Goal: Task Accomplishment & Management: Use online tool/utility

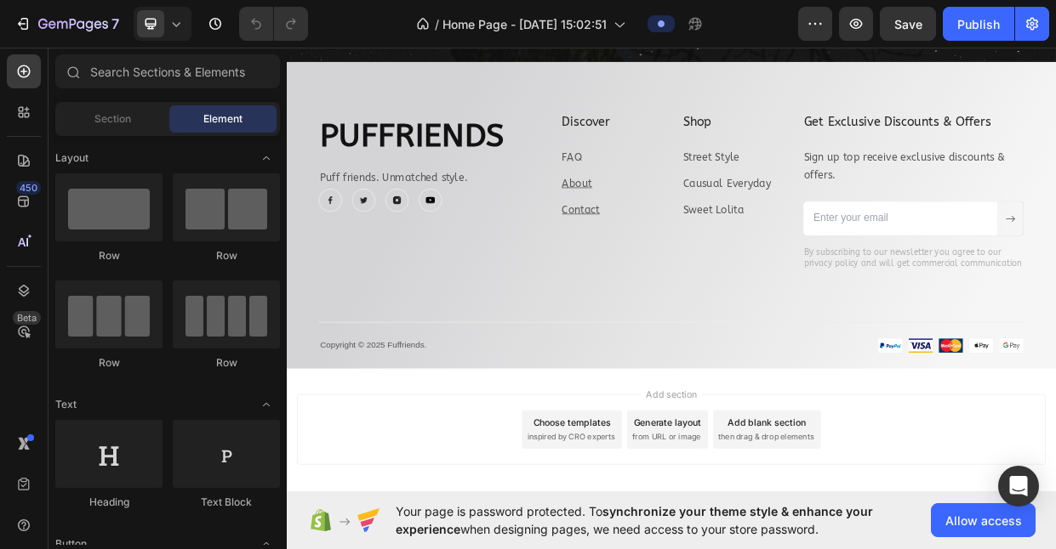
scroll to position [5293, 0]
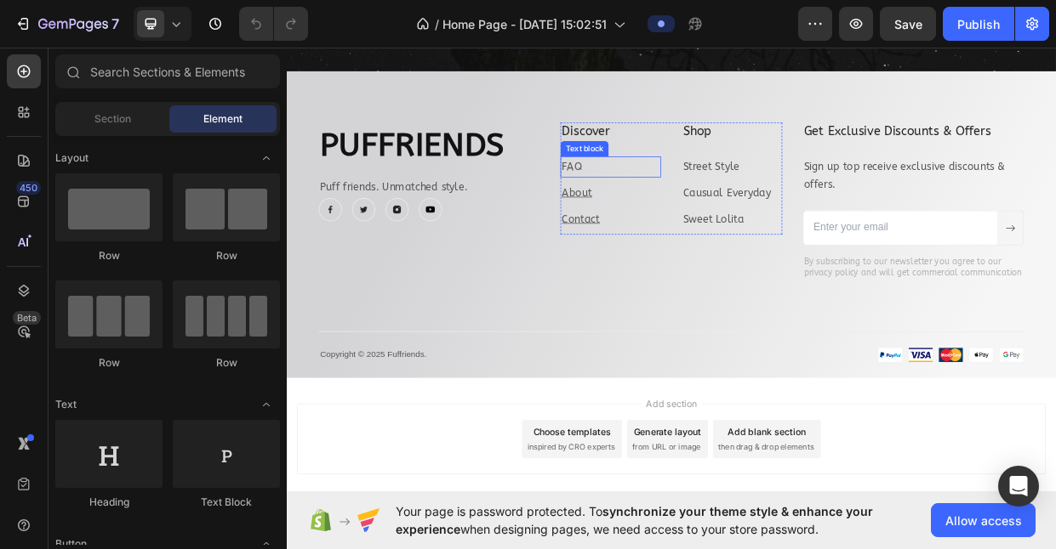
click at [687, 206] on p "FAQ" at bounding box center [717, 208] width 130 height 25
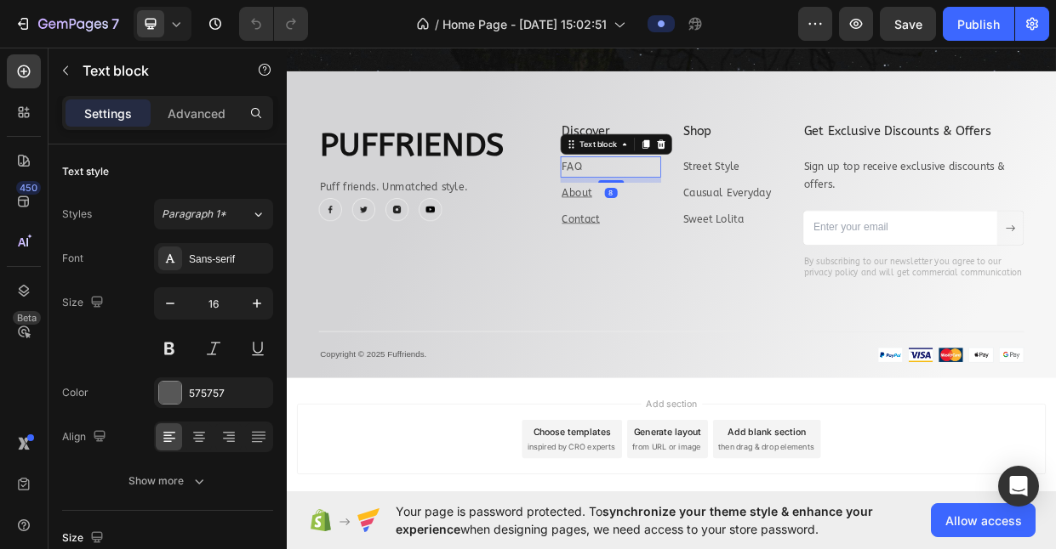
click at [687, 206] on p "FAQ" at bounding box center [717, 208] width 130 height 25
drag, startPoint x: 687, startPoint y: 206, endPoint x: 651, endPoint y: 206, distance: 36.6
click at [651, 206] on div "FAQ" at bounding box center [717, 209] width 134 height 28
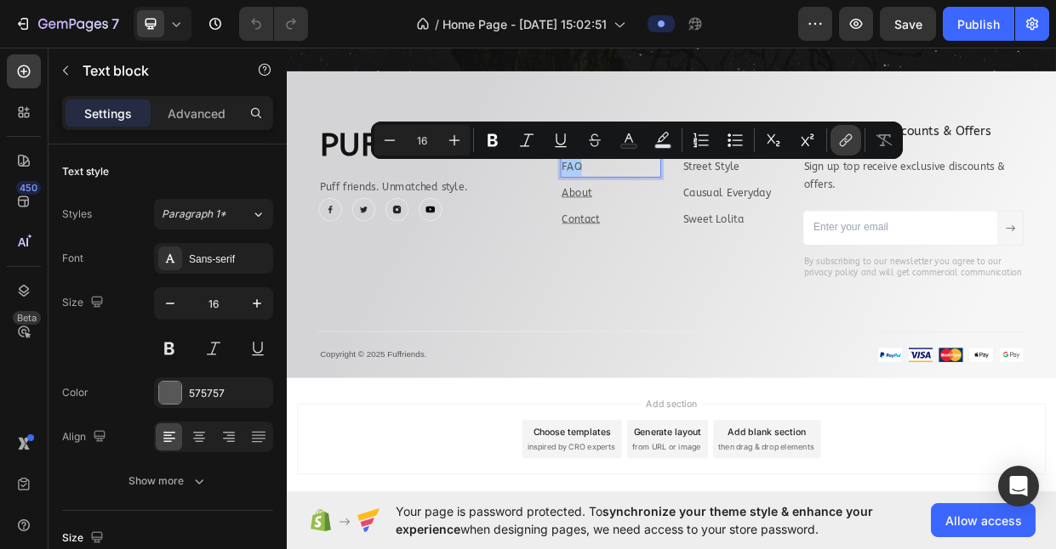
click at [841, 143] on icon "Editor contextual toolbar" at bounding box center [845, 140] width 17 height 17
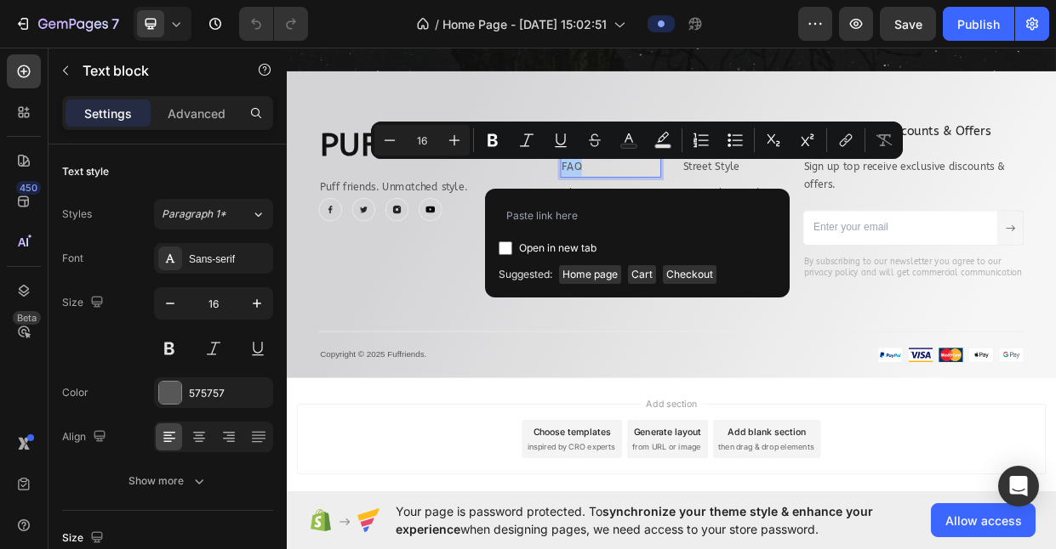
type input "https://puffriends.store/pages/faq"
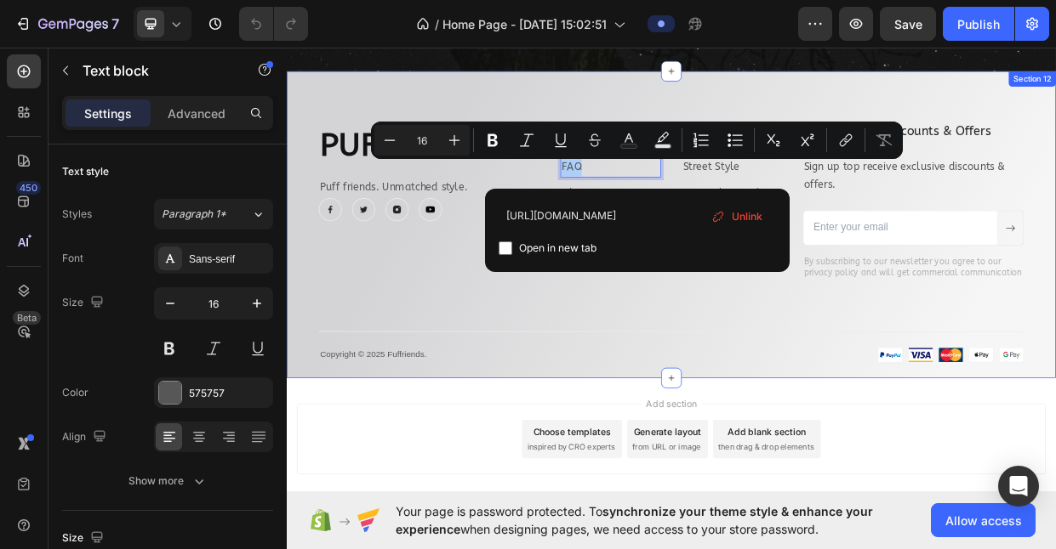
click at [781, 406] on div "Puffriends Heading Puff friends. Unmatched style. Text block Image Image Image …" at bounding box center [797, 309] width 936 height 319
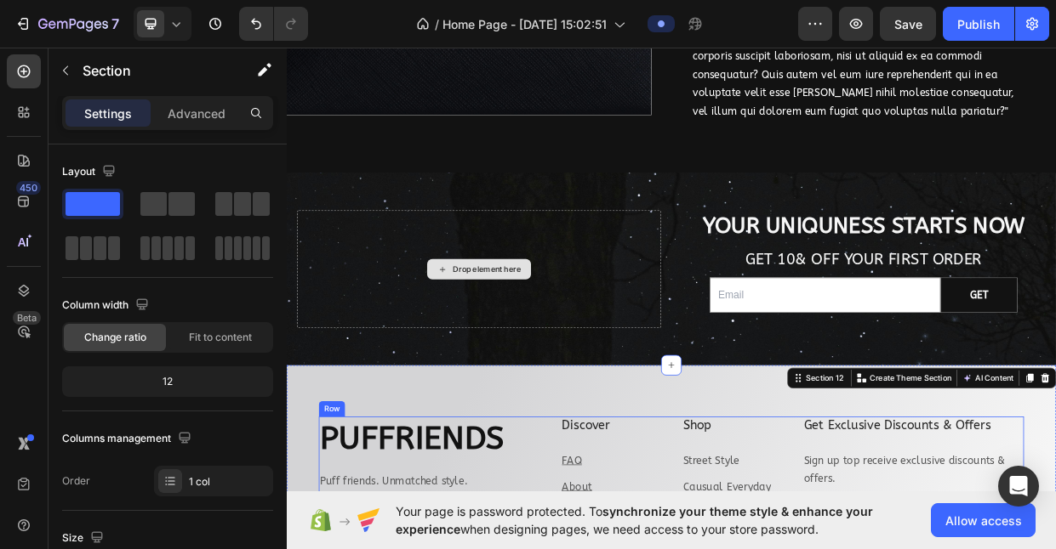
scroll to position [5004, 0]
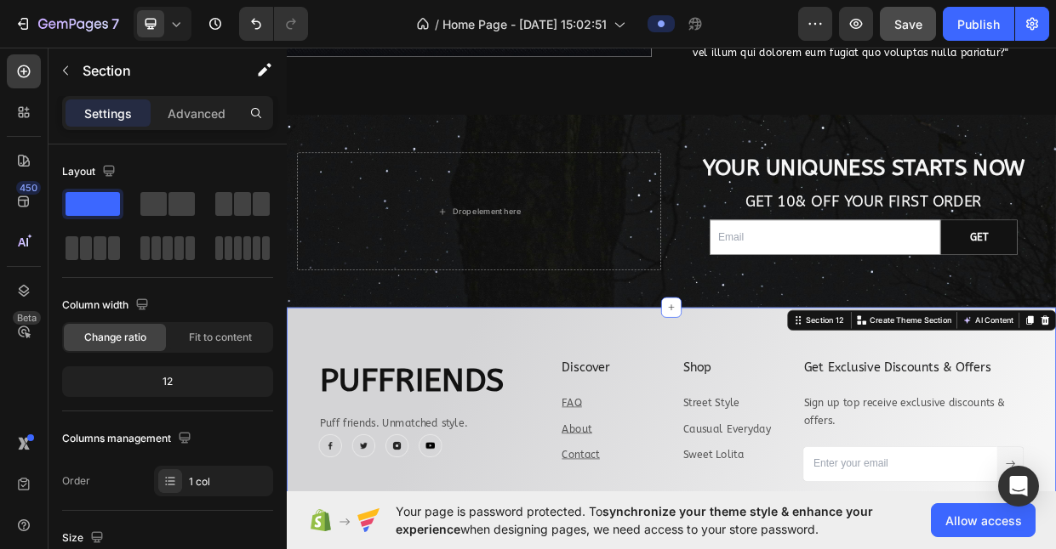
click at [916, 35] on button "Save" at bounding box center [907, 24] width 56 height 34
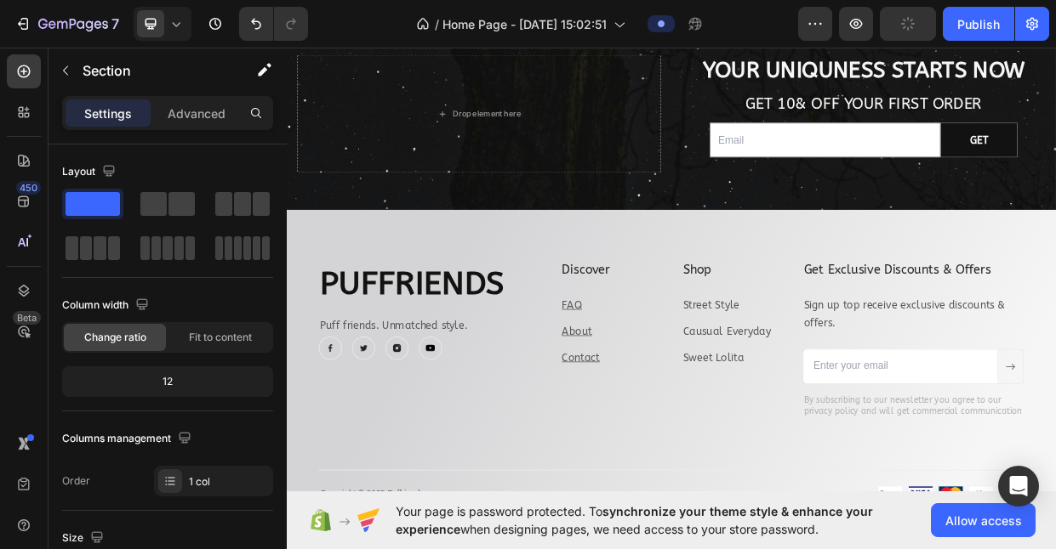
scroll to position [5112, 0]
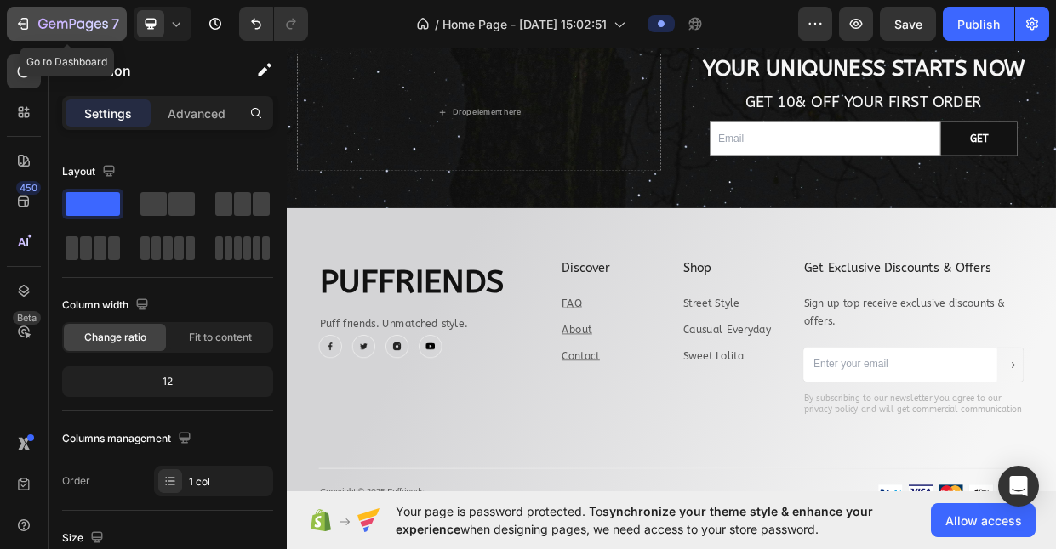
click at [30, 19] on icon "button" at bounding box center [22, 23] width 17 height 17
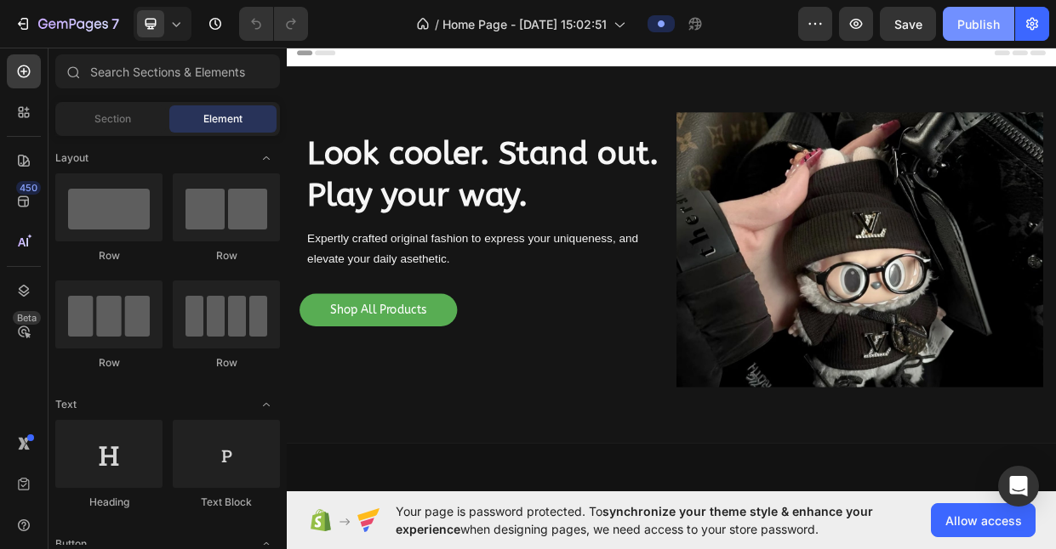
click at [986, 26] on div "Publish" at bounding box center [978, 24] width 43 height 18
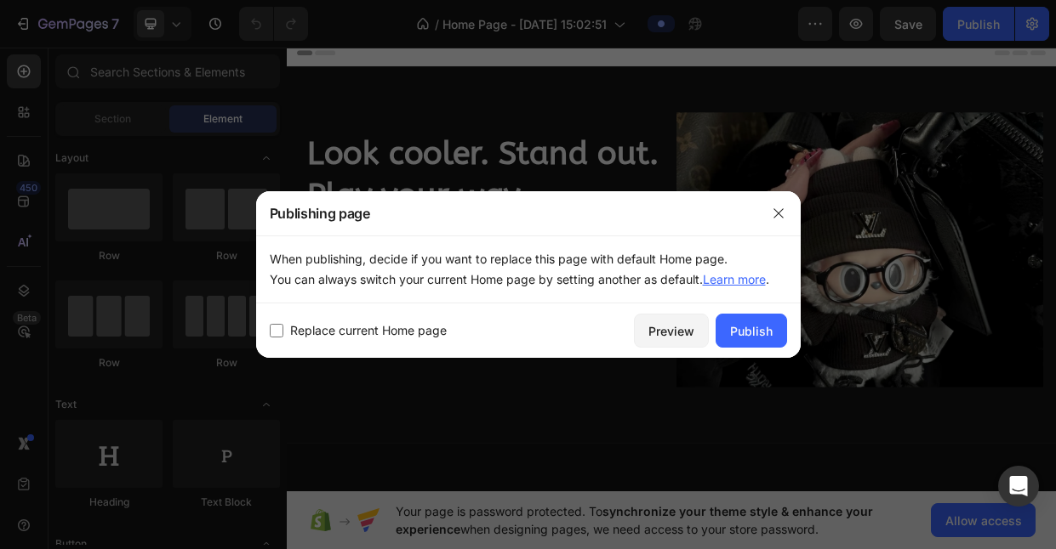
click at [280, 326] on input "checkbox" at bounding box center [277, 331] width 14 height 14
checkbox input "true"
click at [770, 330] on div "Publish" at bounding box center [751, 331] width 43 height 18
